Goal: Find specific page/section: Find specific page/section

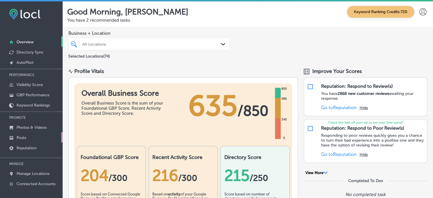
click at [28, 137] on link "Posts" at bounding box center [31, 137] width 63 height 10
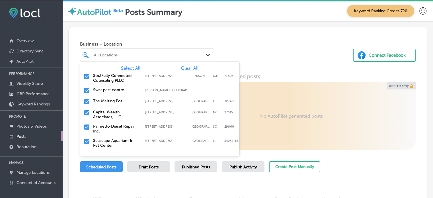
click at [151, 52] on div "All Locations" at bounding box center [150, 54] width 112 height 5
click at [186, 68] on span "Clear All" at bounding box center [189, 67] width 17 height 5
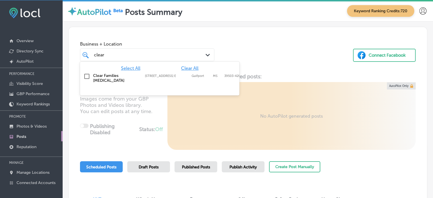
click at [93, 77] on label "Clear Families [MEDICAL_DATA]" at bounding box center [116, 78] width 46 height 10
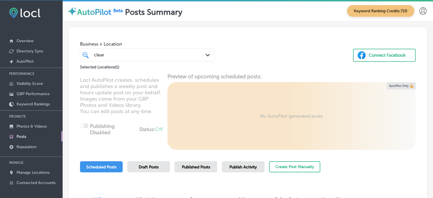
click at [237, 37] on div "Business + Location clear clear Path Created with Sketch. Selected Locations ( …" at bounding box center [248, 48] width 358 height 43
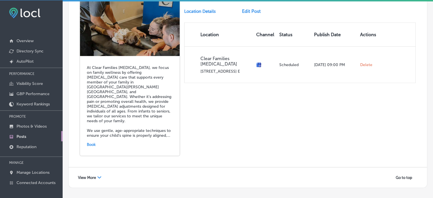
scroll to position [1289, 0]
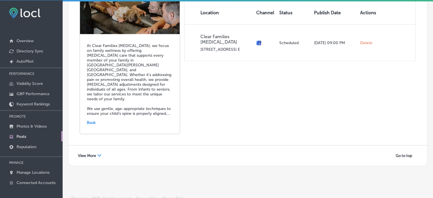
click at [87, 153] on span "View More" at bounding box center [87, 155] width 18 height 4
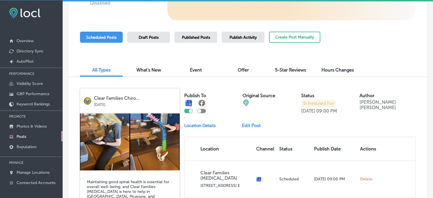
scroll to position [0, 0]
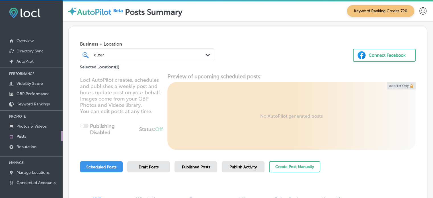
click at [157, 53] on div "clear clear" at bounding box center [141, 55] width 97 height 8
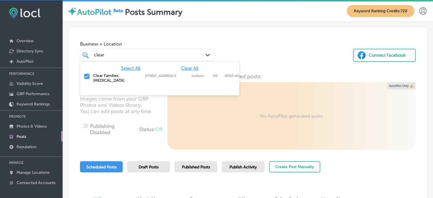
click at [190, 68] on span "Clear All" at bounding box center [189, 67] width 17 height 5
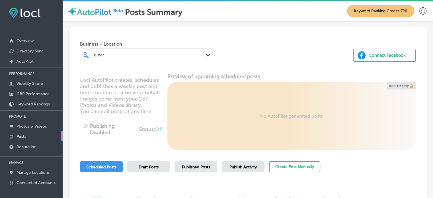
drag, startPoint x: 134, startPoint y: 50, endPoint x: 110, endPoint y: 54, distance: 24.9
click at [110, 54] on div "clear clear Path Created with Sketch." at bounding box center [147, 54] width 134 height 13
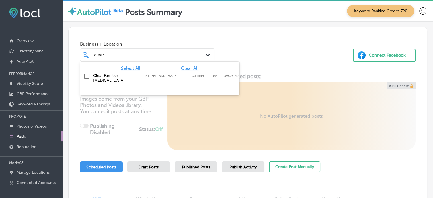
drag, startPoint x: 110, startPoint y: 54, endPoint x: 91, endPoint y: 55, distance: 18.8
click at [91, 55] on div "clear clear" at bounding box center [147, 54] width 112 height 9
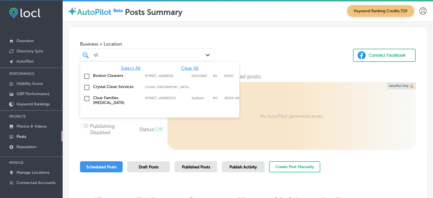
type input "c"
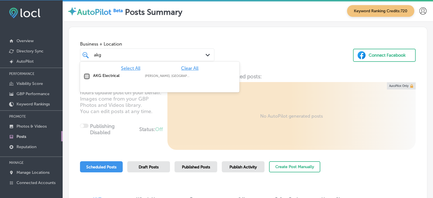
click at [90, 77] on input "checkbox" at bounding box center [86, 76] width 7 height 7
click at [181, 50] on div "akg akg Path Created with Sketch." at bounding box center [147, 54] width 134 height 13
click at [188, 52] on div "akg akg" at bounding box center [147, 54] width 112 height 9
type input "akg"
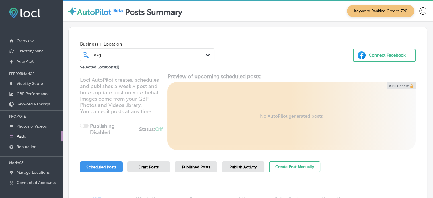
click at [237, 57] on div "Business + Location akg akg Path Created with Sketch. Selected Locations ( 1 ) …" at bounding box center [248, 48] width 358 height 43
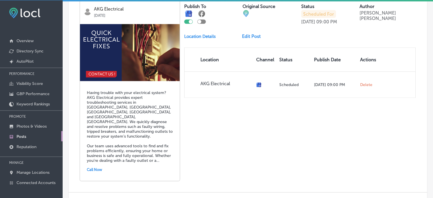
scroll to position [1289, 0]
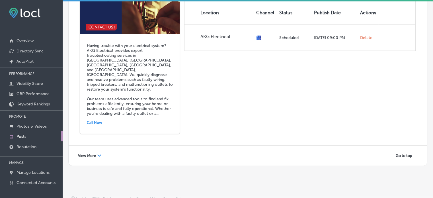
click at [96, 151] on div "View More Path Created with Sketch." at bounding box center [89, 155] width 31 height 9
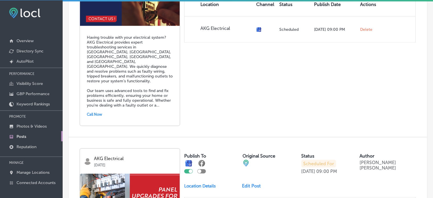
scroll to position [1492, 0]
